Goal: Use online tool/utility

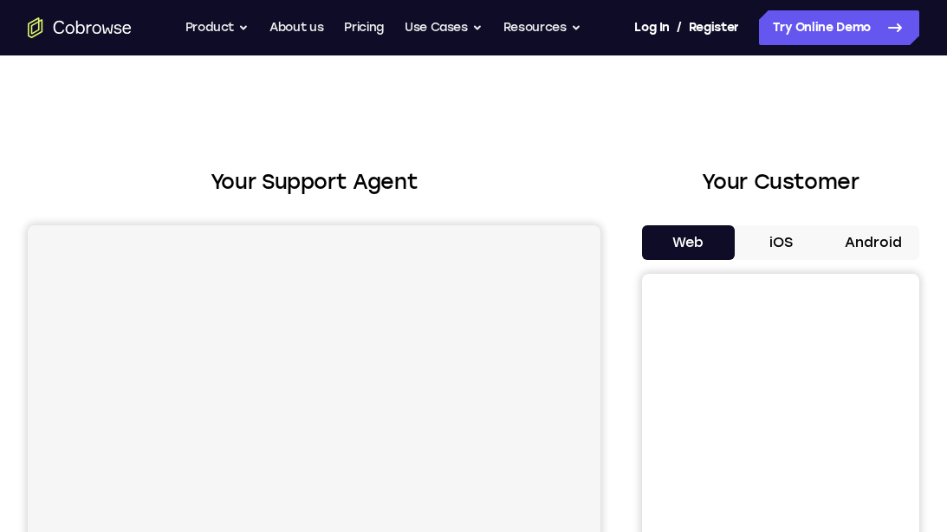
click at [888, 243] on button "Android" at bounding box center [873, 242] width 93 height 35
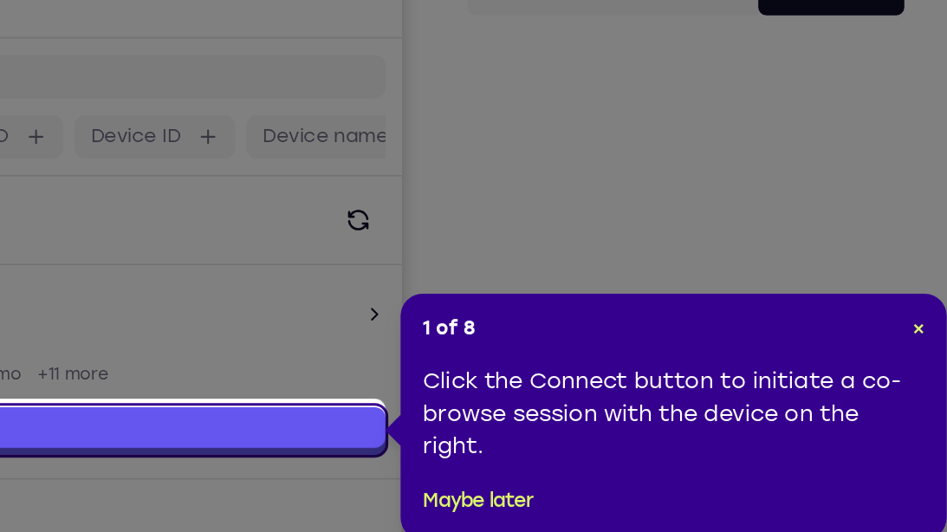
scroll to position [61, 0]
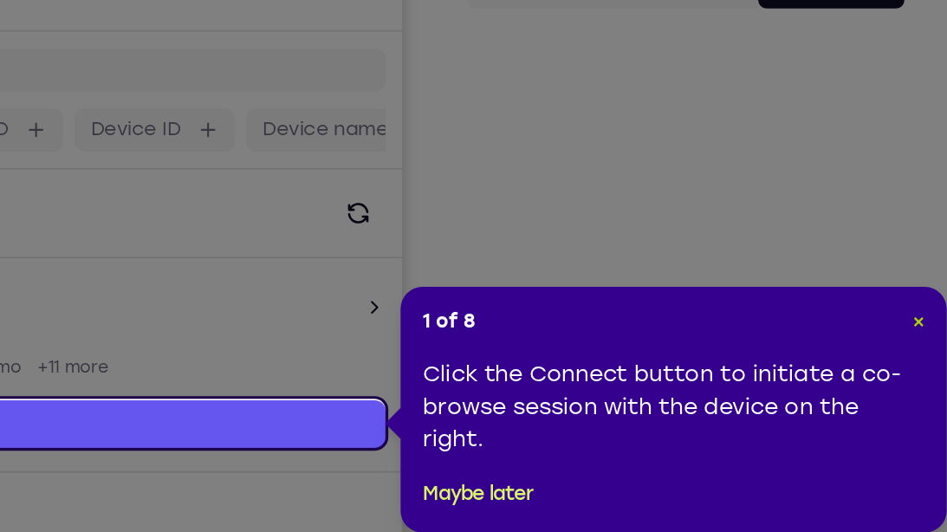
click at [925, 392] on span "×" at bounding box center [929, 398] width 8 height 15
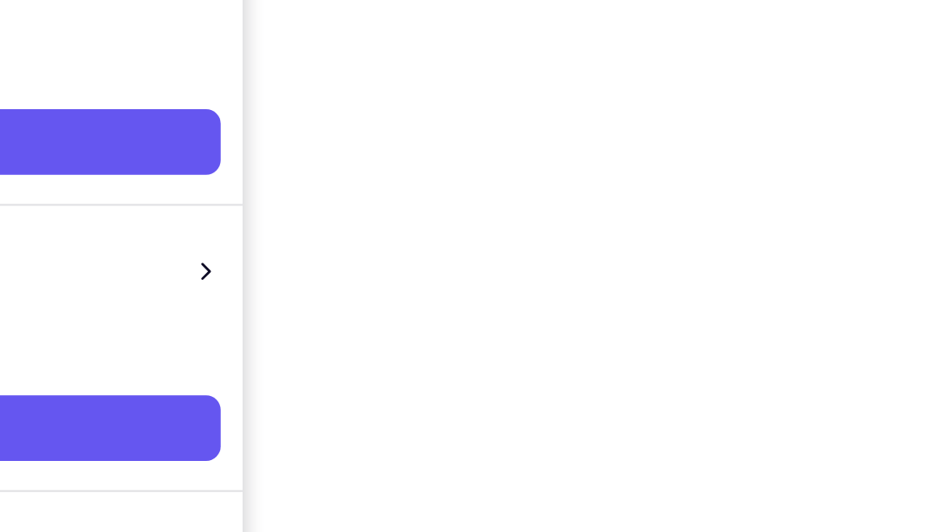
scroll to position [246, 0]
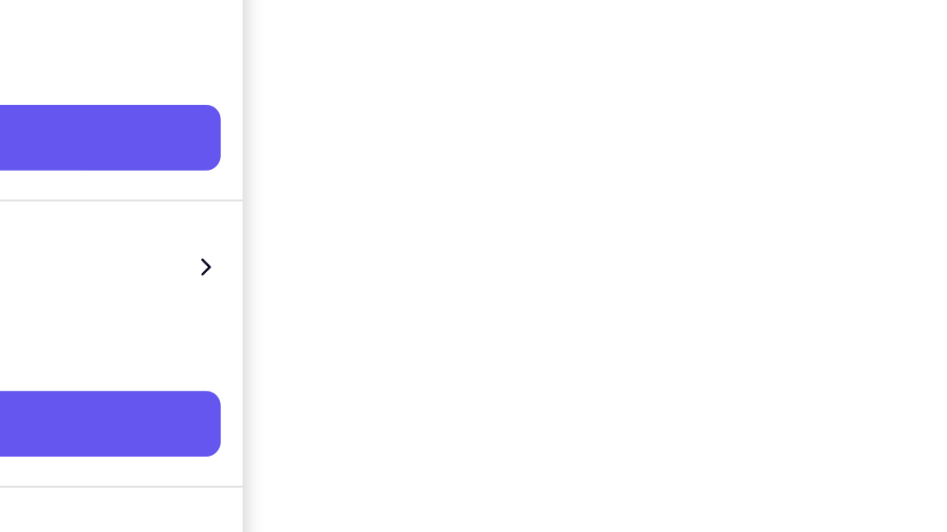
click at [930, 394] on div "Your Support Agent Your Customer Web iOS Android Next Steps We’d be happy to gi…" at bounding box center [473, 380] width 947 height 1143
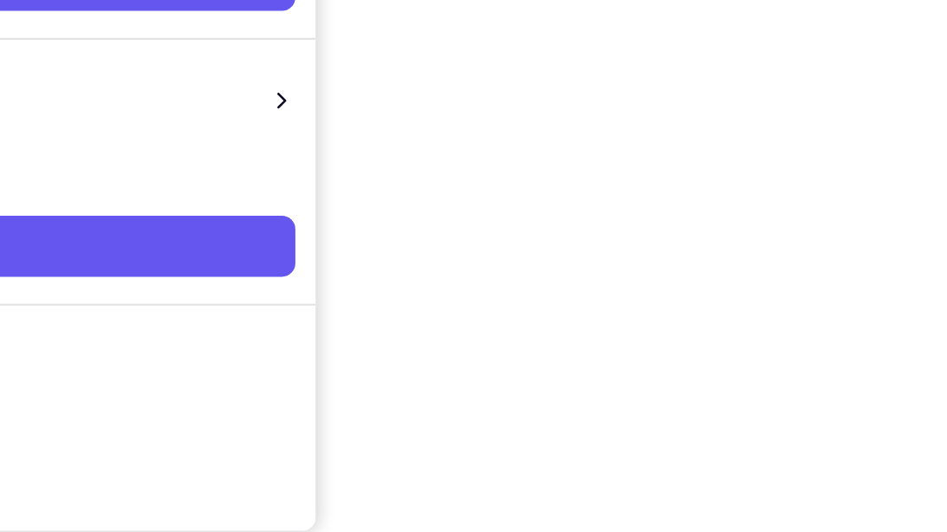
scroll to position [297, 0]
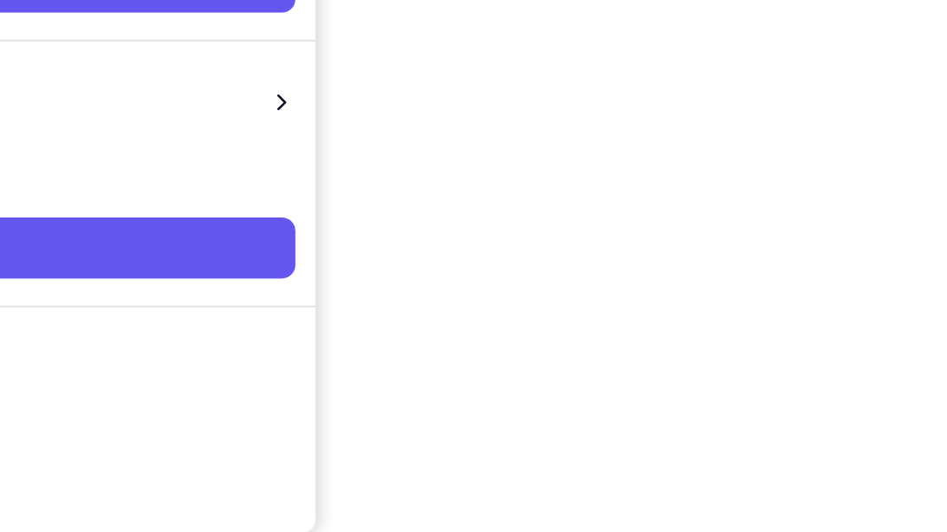
click at [905, 387] on div at bounding box center [780, 243] width 277 height 533
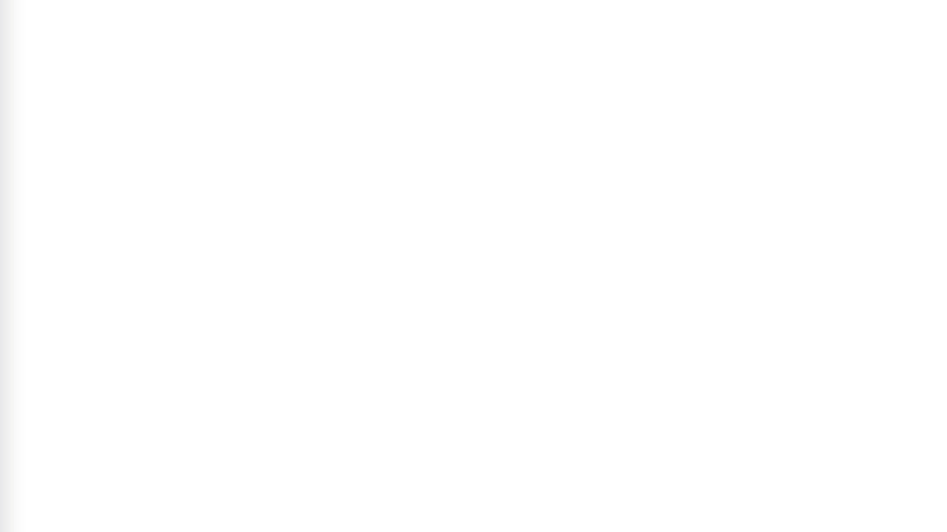
scroll to position [236, 0]
